Goal: Information Seeking & Learning: Learn about a topic

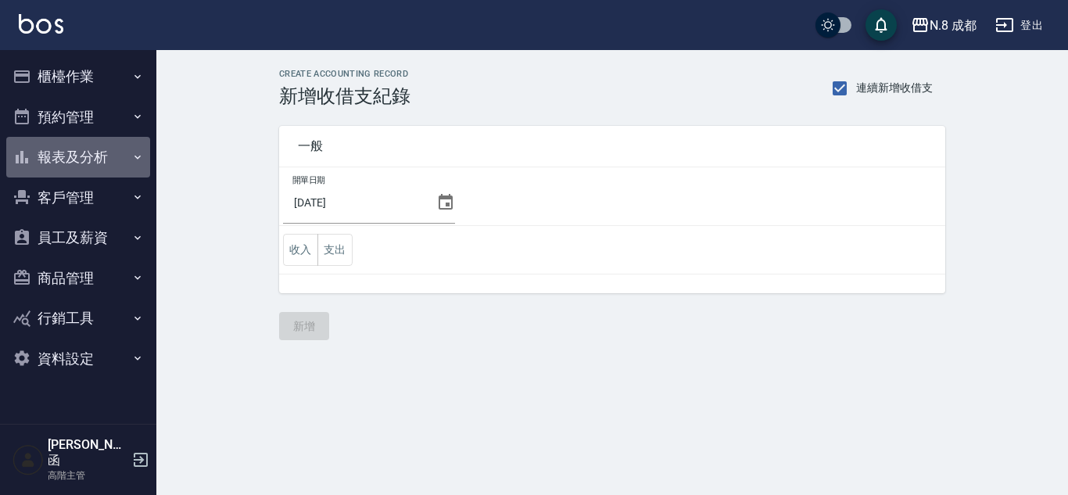
click at [87, 158] on button "報表及分析" at bounding box center [78, 157] width 144 height 41
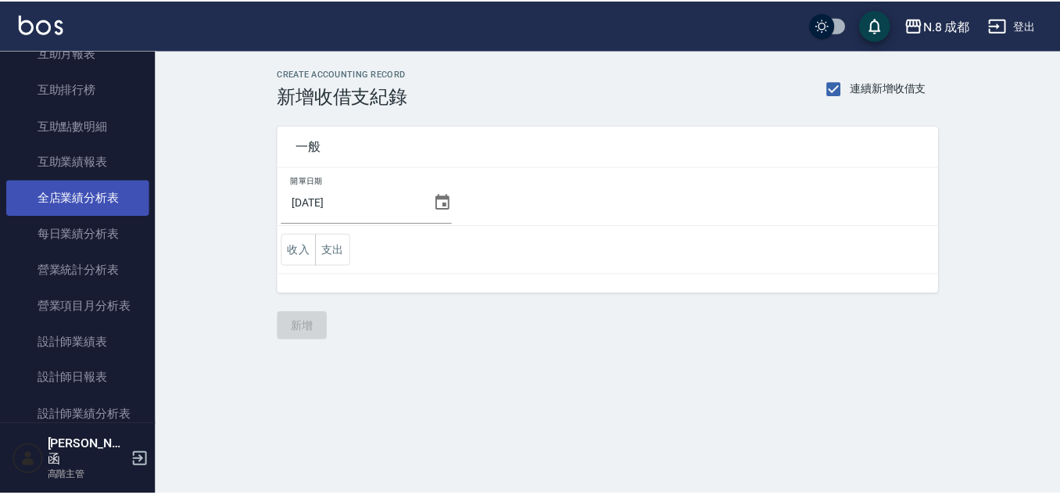
scroll to position [469, 0]
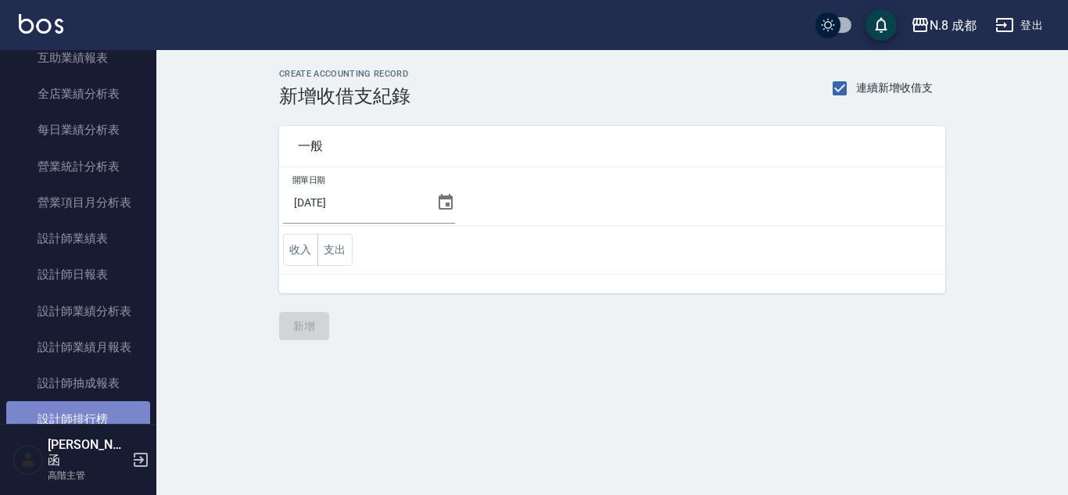
click at [78, 412] on link "設計師排行榜" at bounding box center [78, 419] width 144 height 36
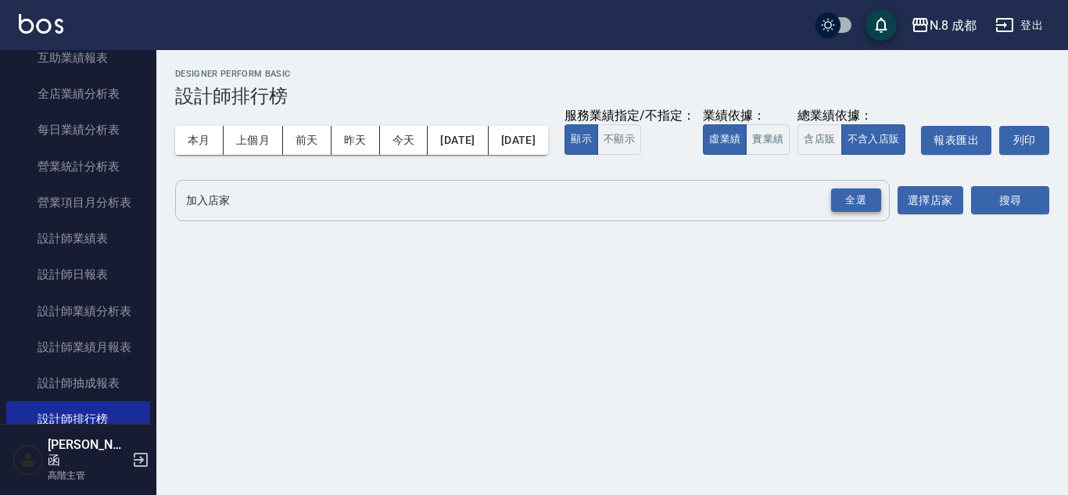
click at [866, 213] on div "全選" at bounding box center [856, 200] width 50 height 24
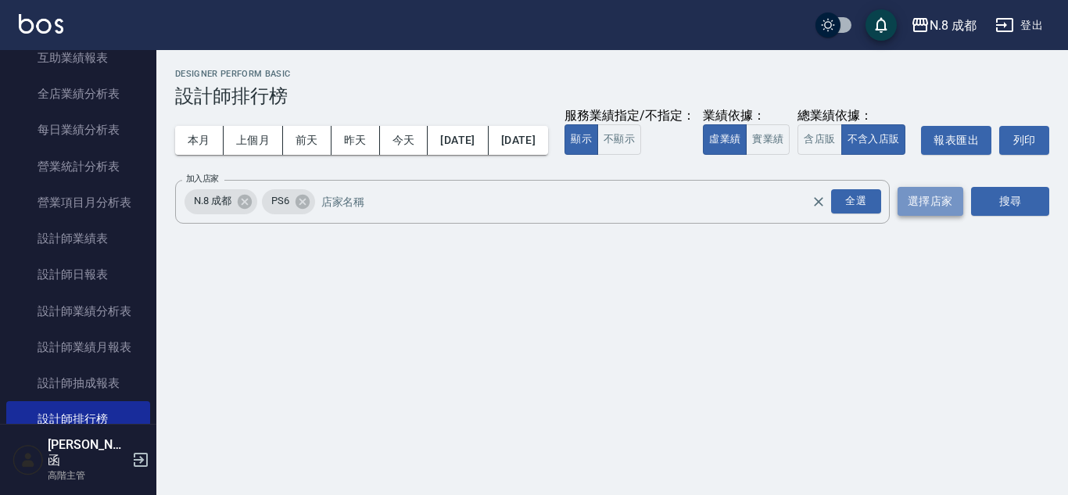
click at [956, 216] on button "選擇店家" at bounding box center [930, 201] width 66 height 29
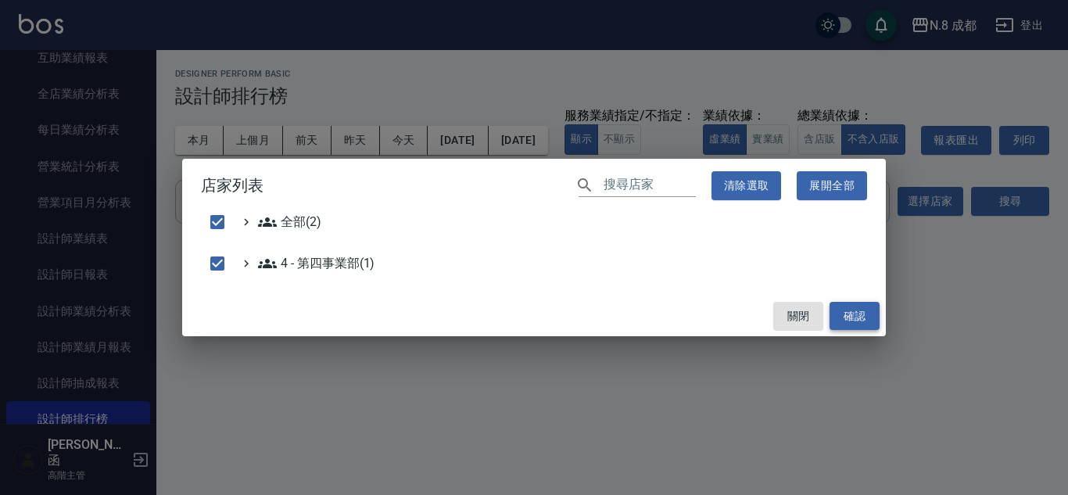
click at [865, 320] on button "確認" at bounding box center [854, 316] width 50 height 29
checkbox input "false"
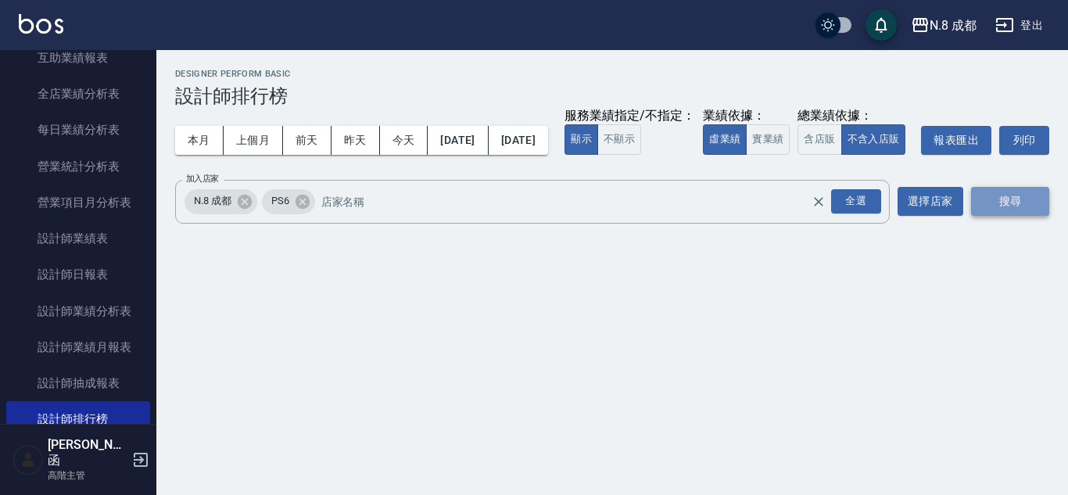
click at [1021, 216] on button "搜尋" at bounding box center [1010, 201] width 78 height 29
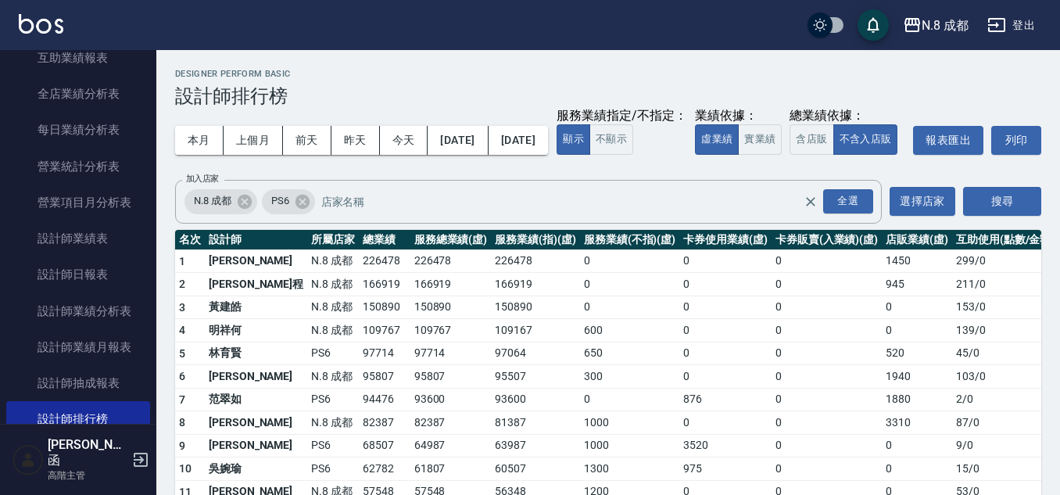
scroll to position [78, 0]
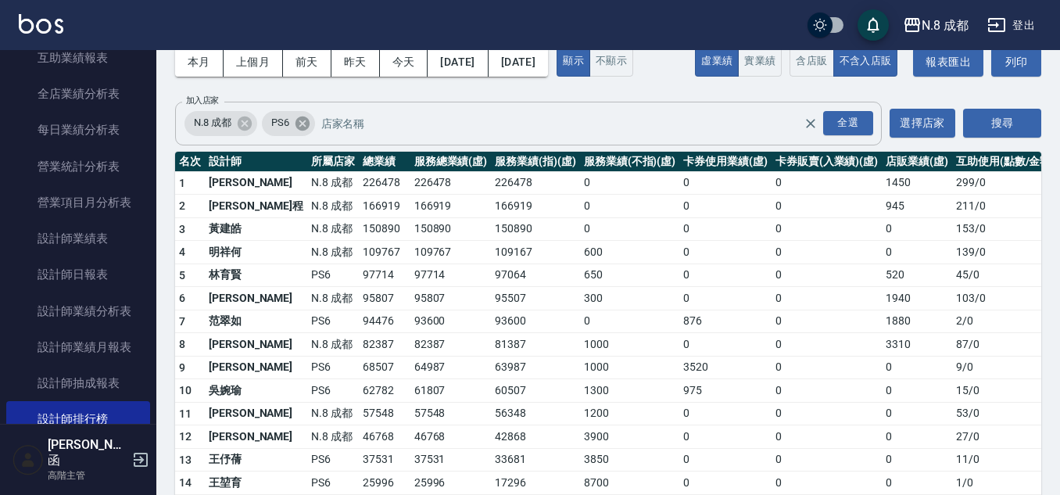
click at [306, 132] on icon at bounding box center [302, 123] width 17 height 17
click at [245, 132] on icon at bounding box center [244, 123] width 17 height 17
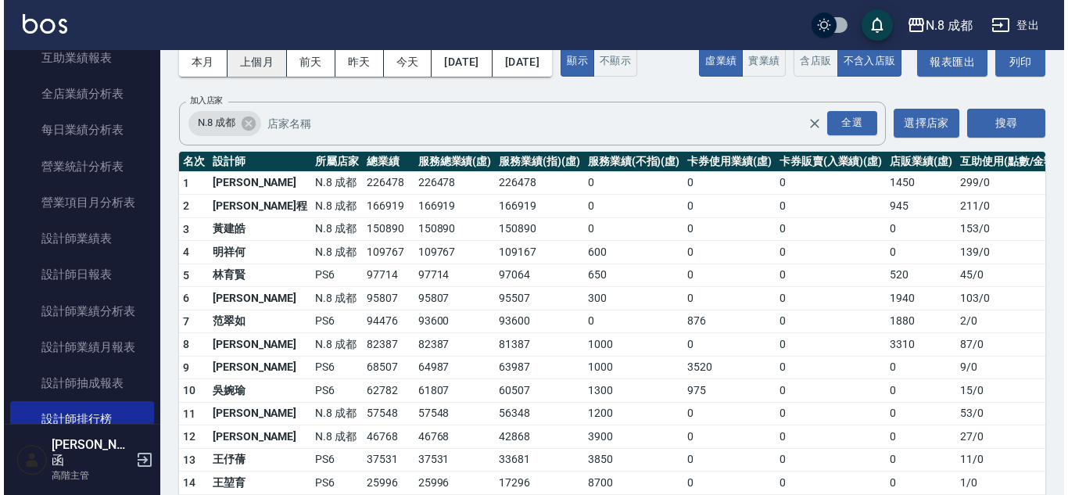
scroll to position [0, 0]
